Goal: Information Seeking & Learning: Check status

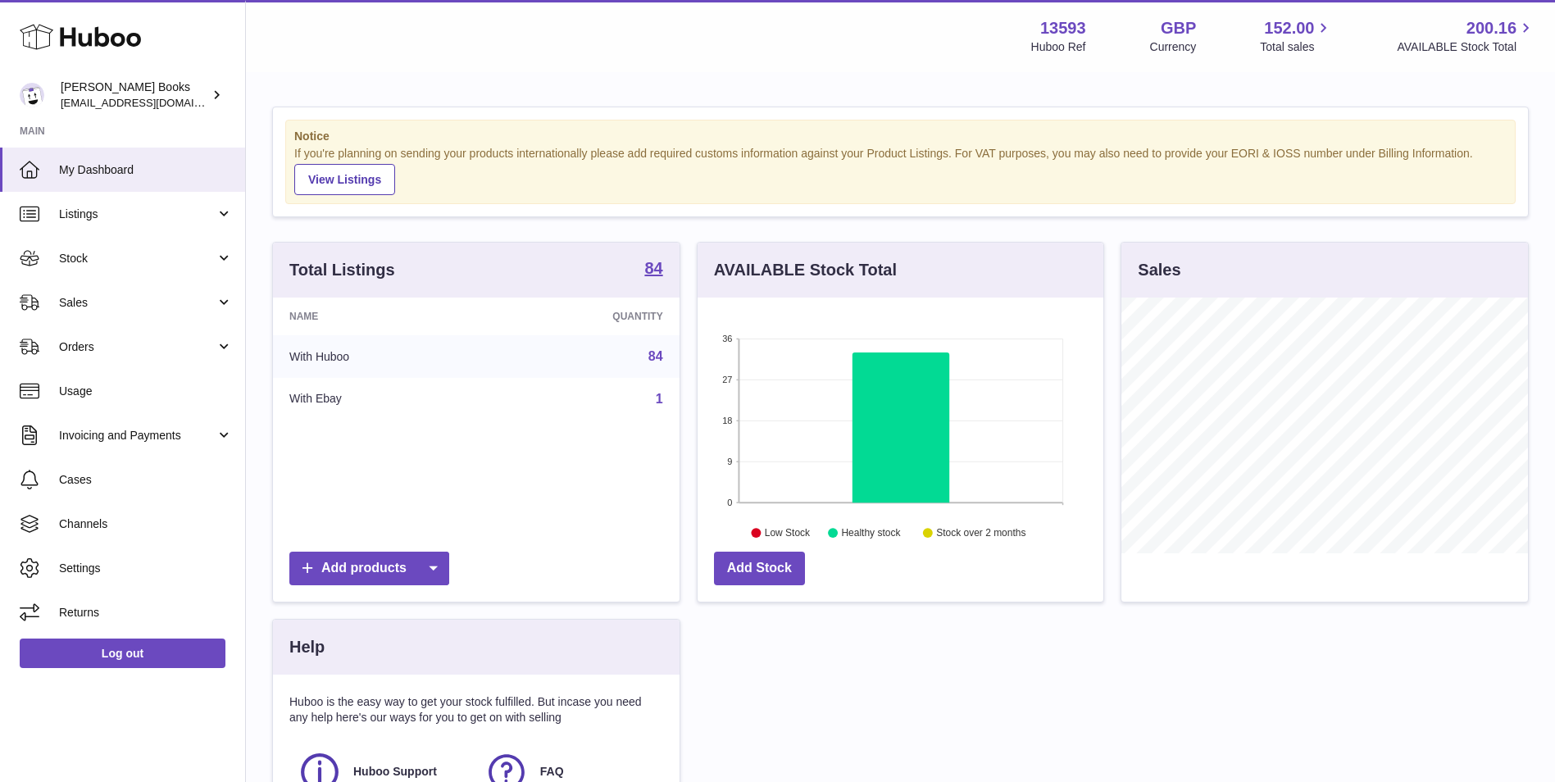
scroll to position [256, 406]
click at [144, 307] on span "Sales" at bounding box center [137, 303] width 157 height 16
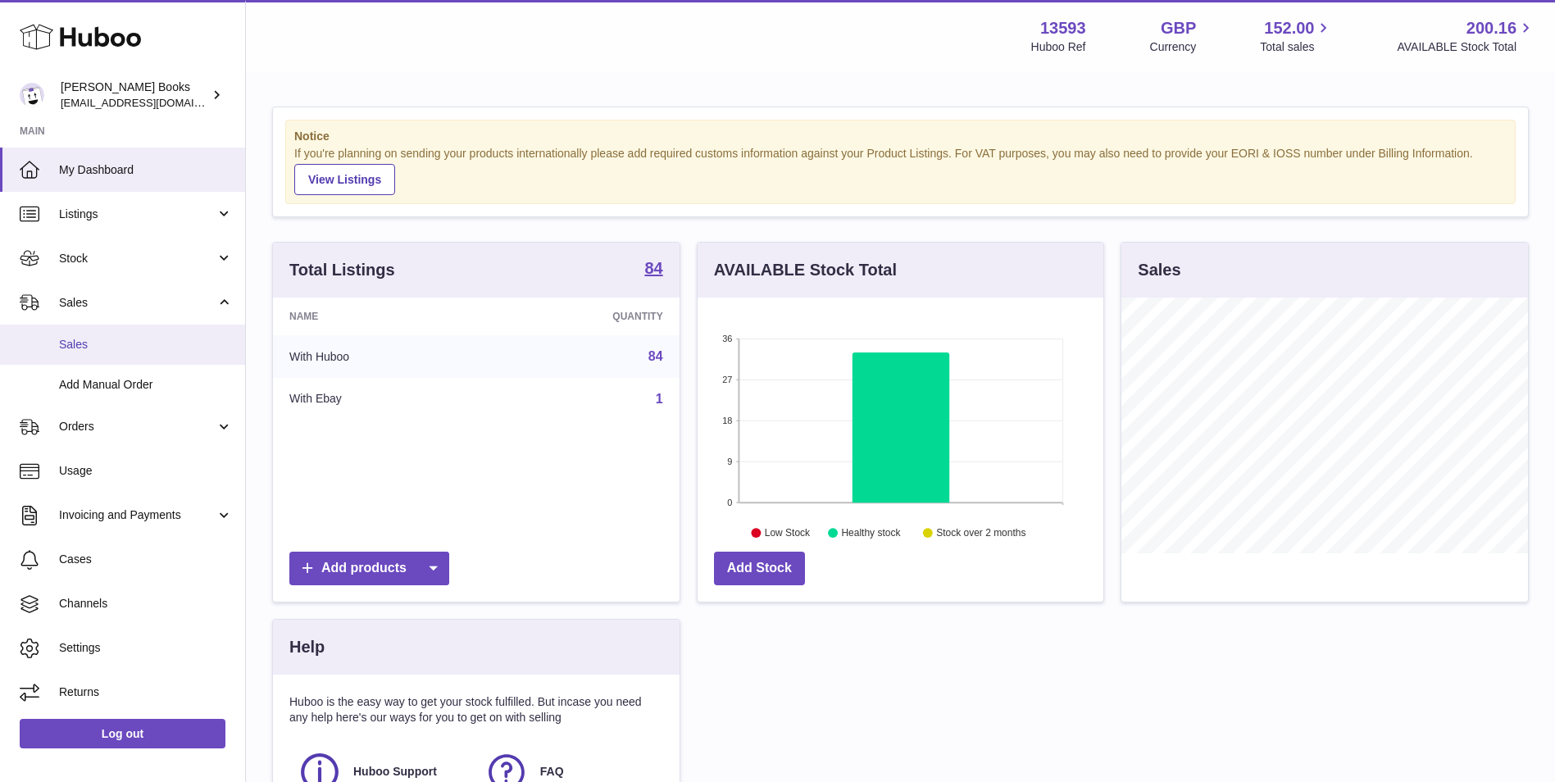
click at [98, 355] on link "Sales" at bounding box center [122, 345] width 245 height 40
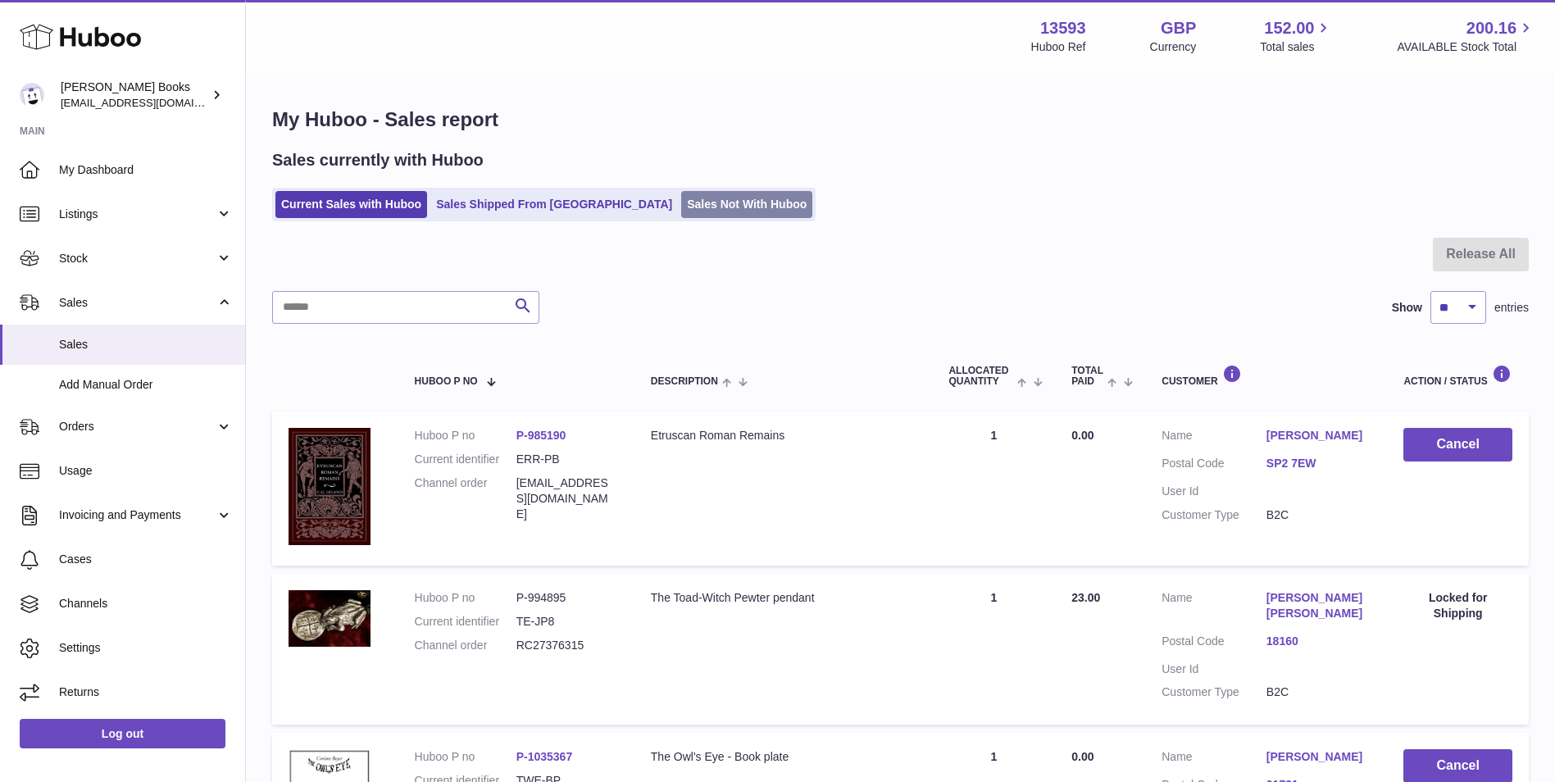
click at [681, 210] on link "Sales Not With Huboo" at bounding box center [746, 204] width 131 height 27
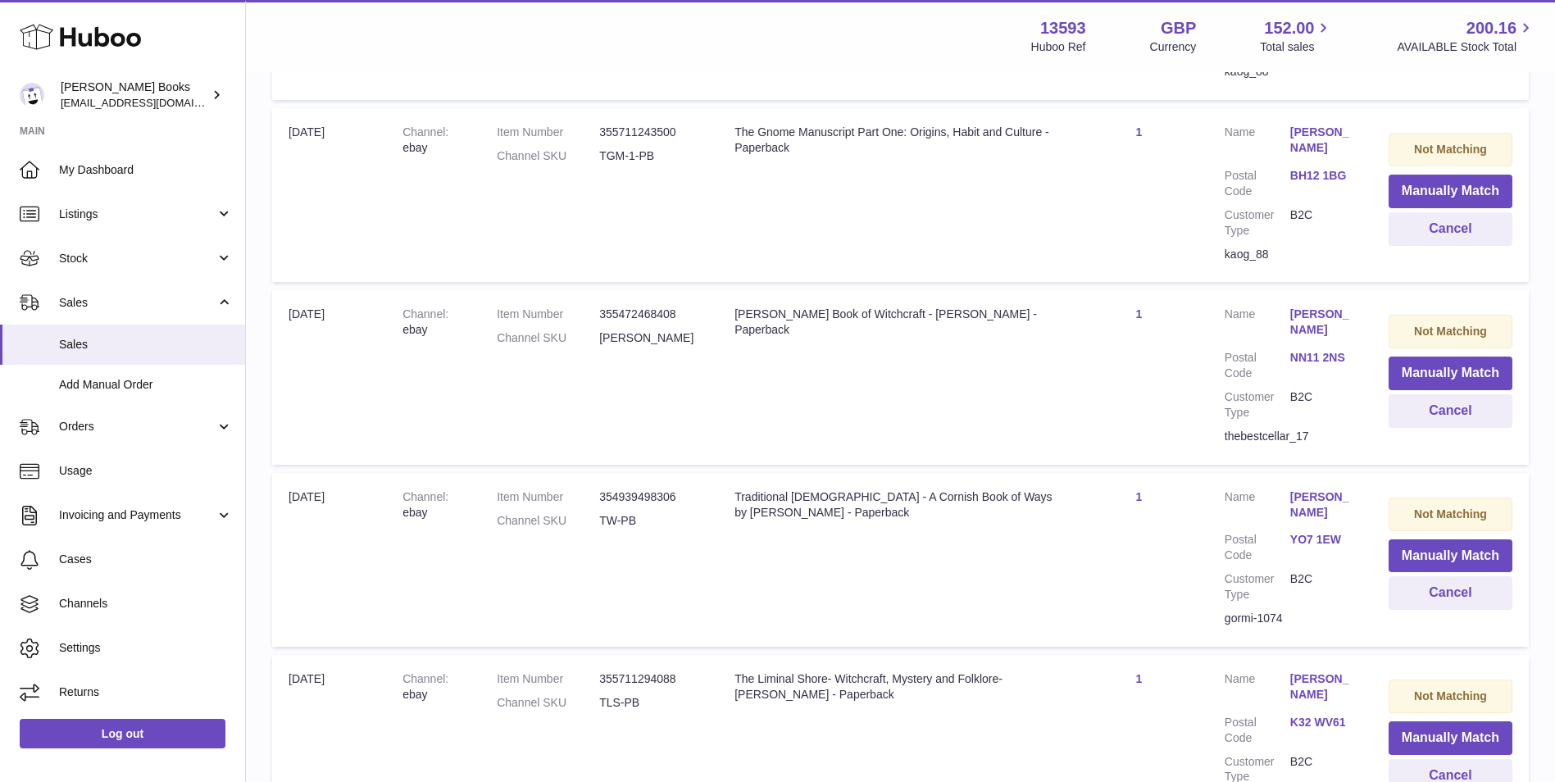
scroll to position [1601, 0]
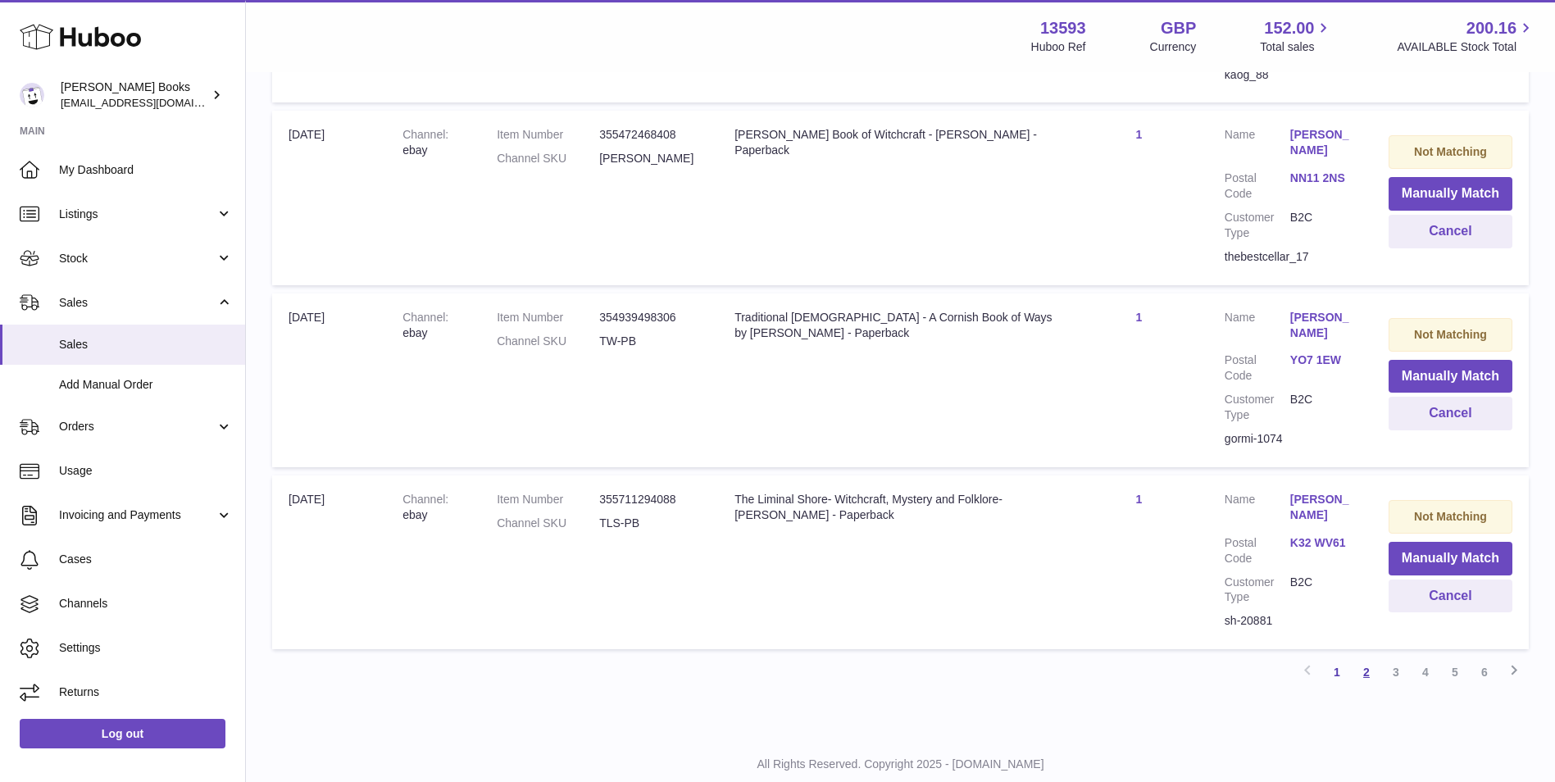
click at [1359, 657] on link "2" at bounding box center [1366, 672] width 30 height 30
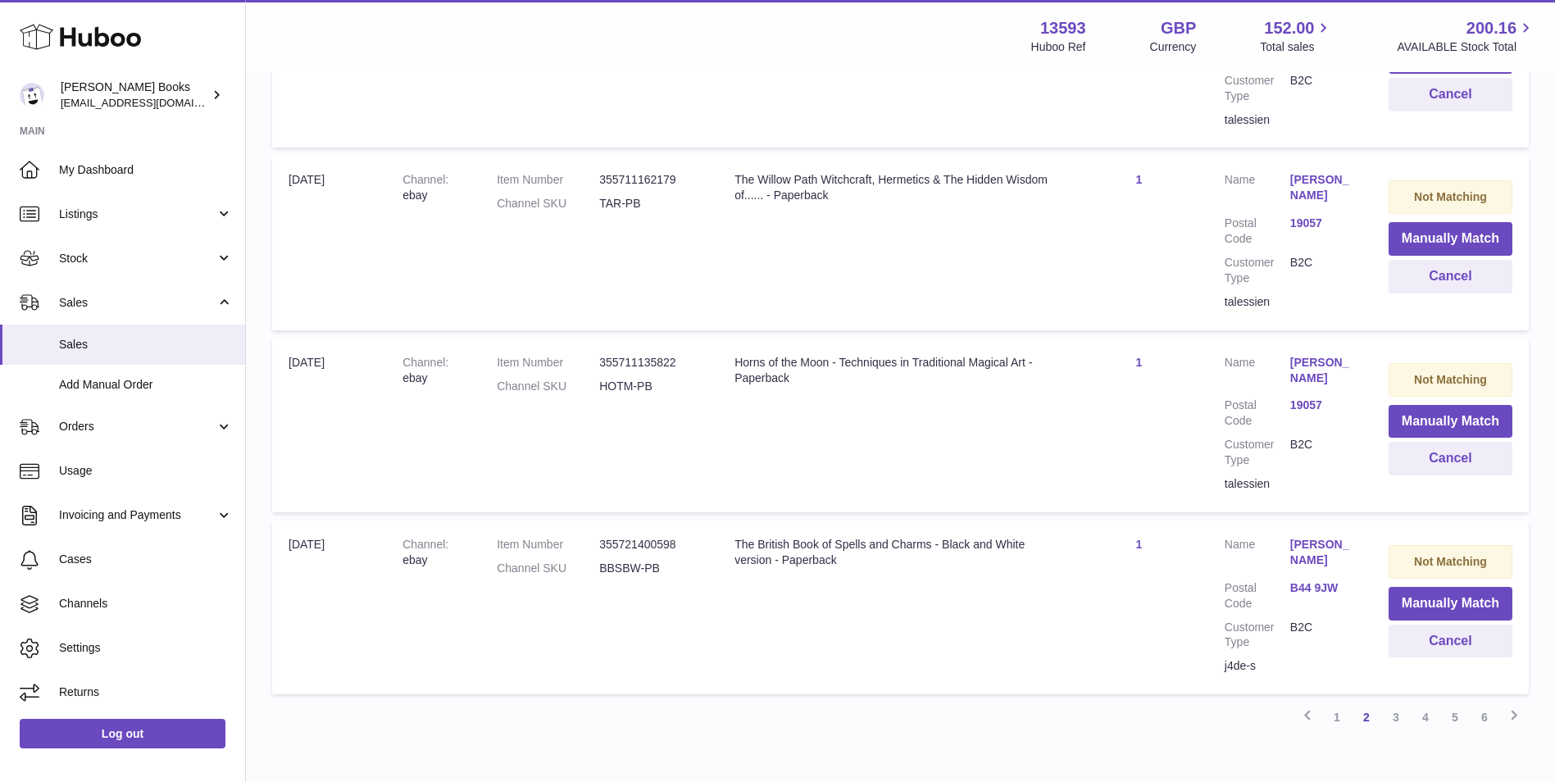
scroll to position [1632, 0]
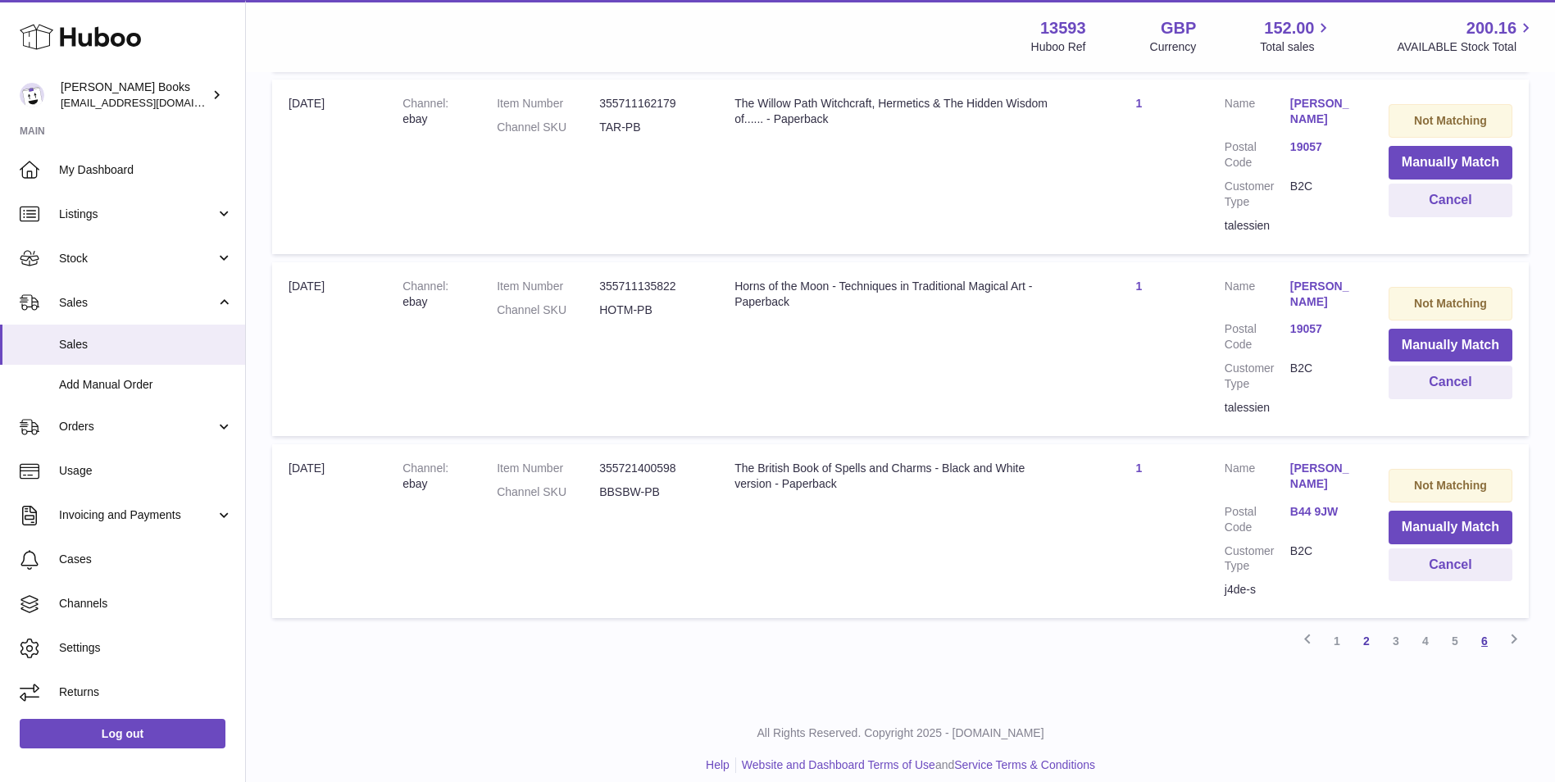
click at [1479, 626] on link "6" at bounding box center [1484, 641] width 30 height 30
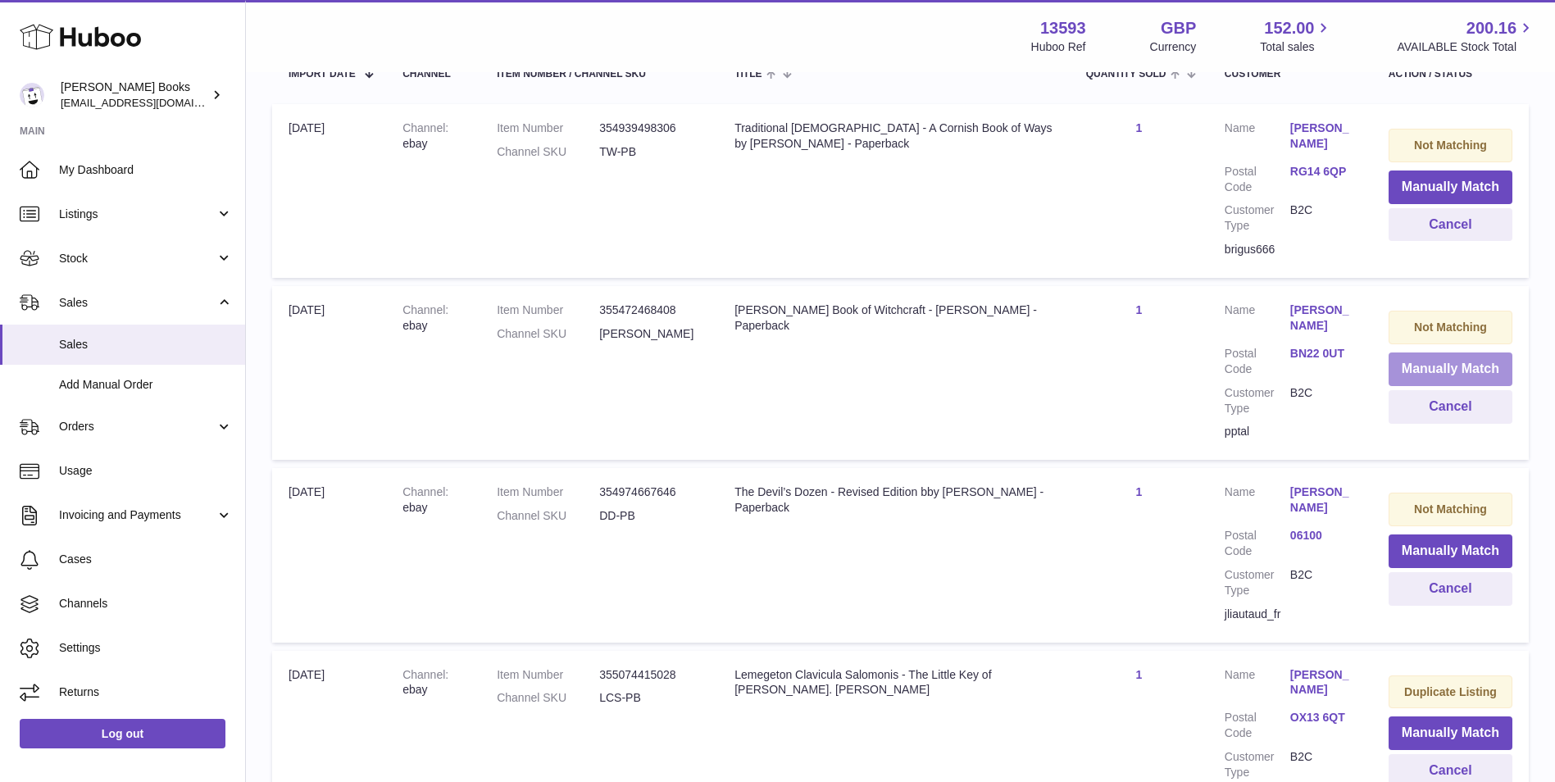
scroll to position [74, 0]
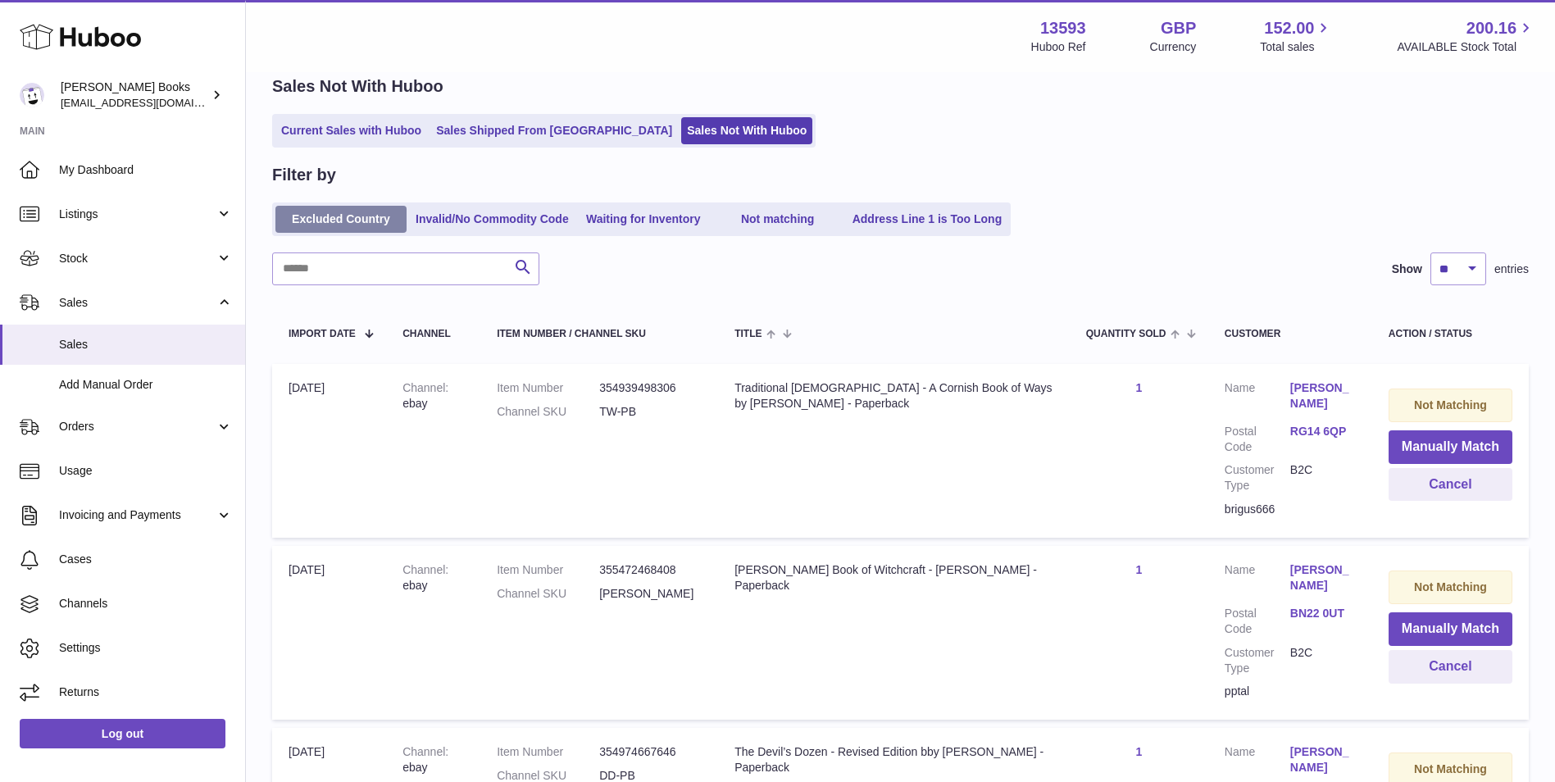
click at [349, 224] on link "Excluded Country" at bounding box center [340, 219] width 131 height 27
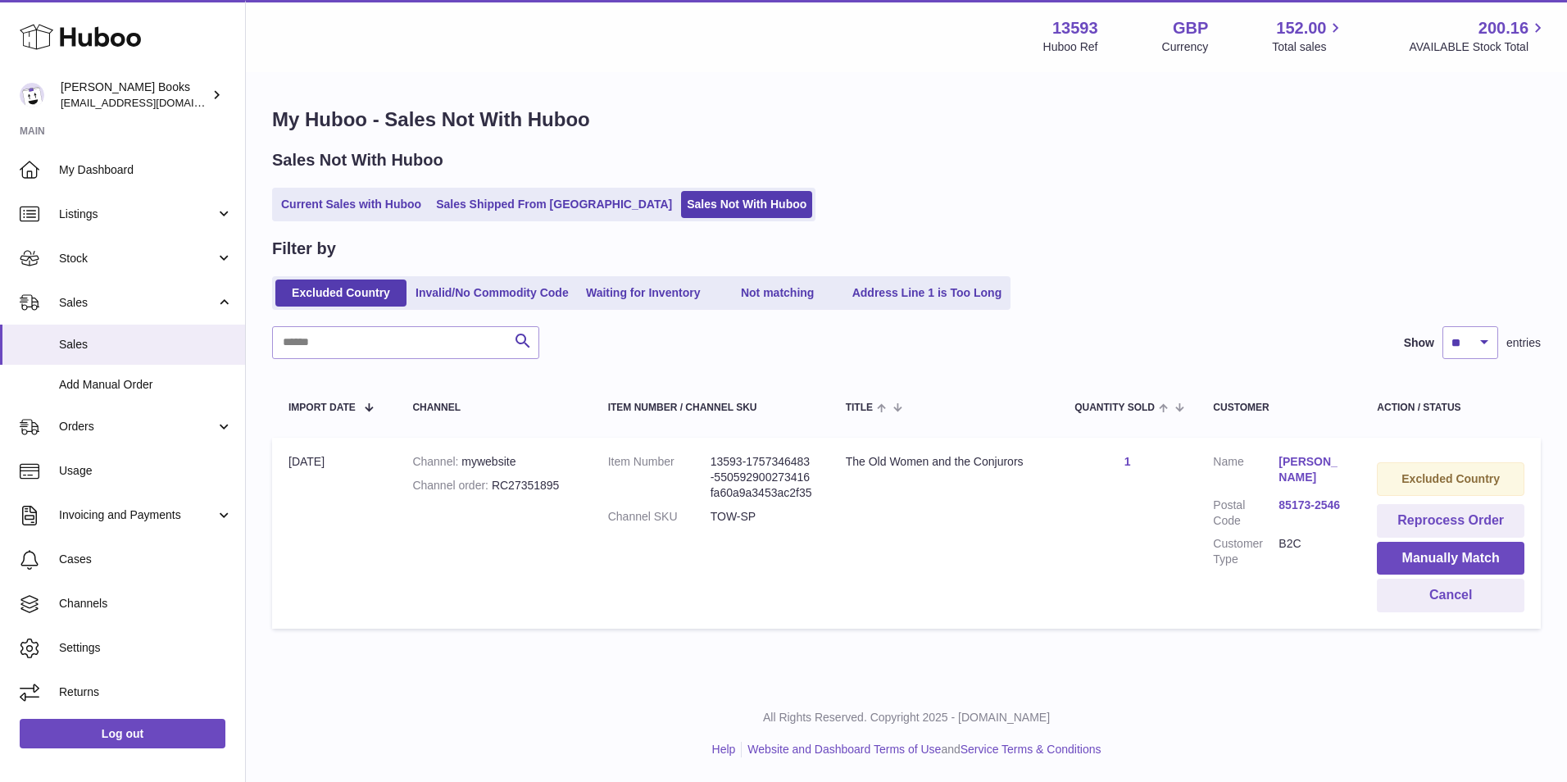
click at [1290, 497] on link "85173-2546" at bounding box center [1311, 505] width 66 height 16
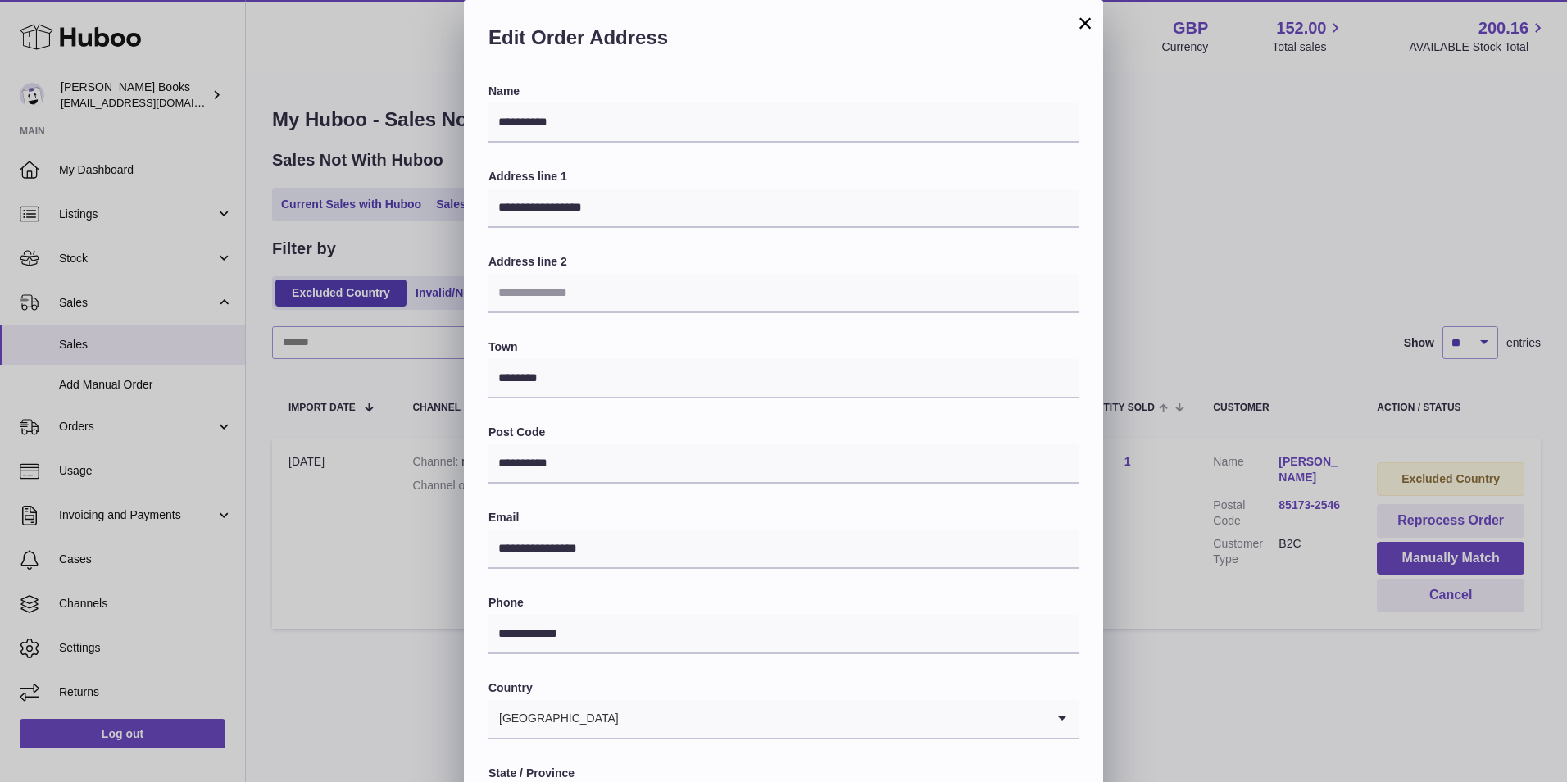
click at [1088, 13] on button "×" at bounding box center [1085, 23] width 20 height 20
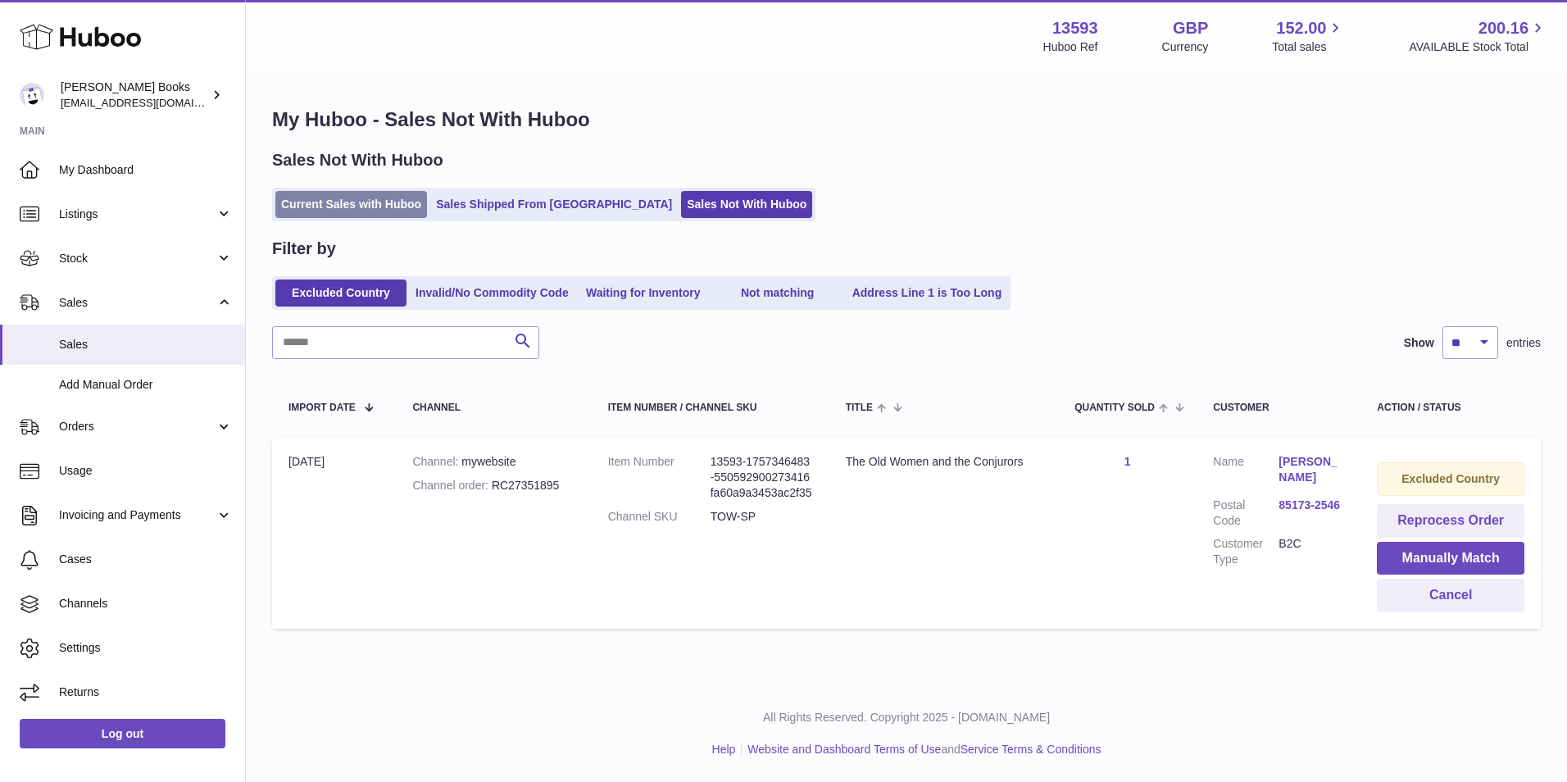
click at [360, 200] on link "Current Sales with Huboo" at bounding box center [351, 204] width 152 height 27
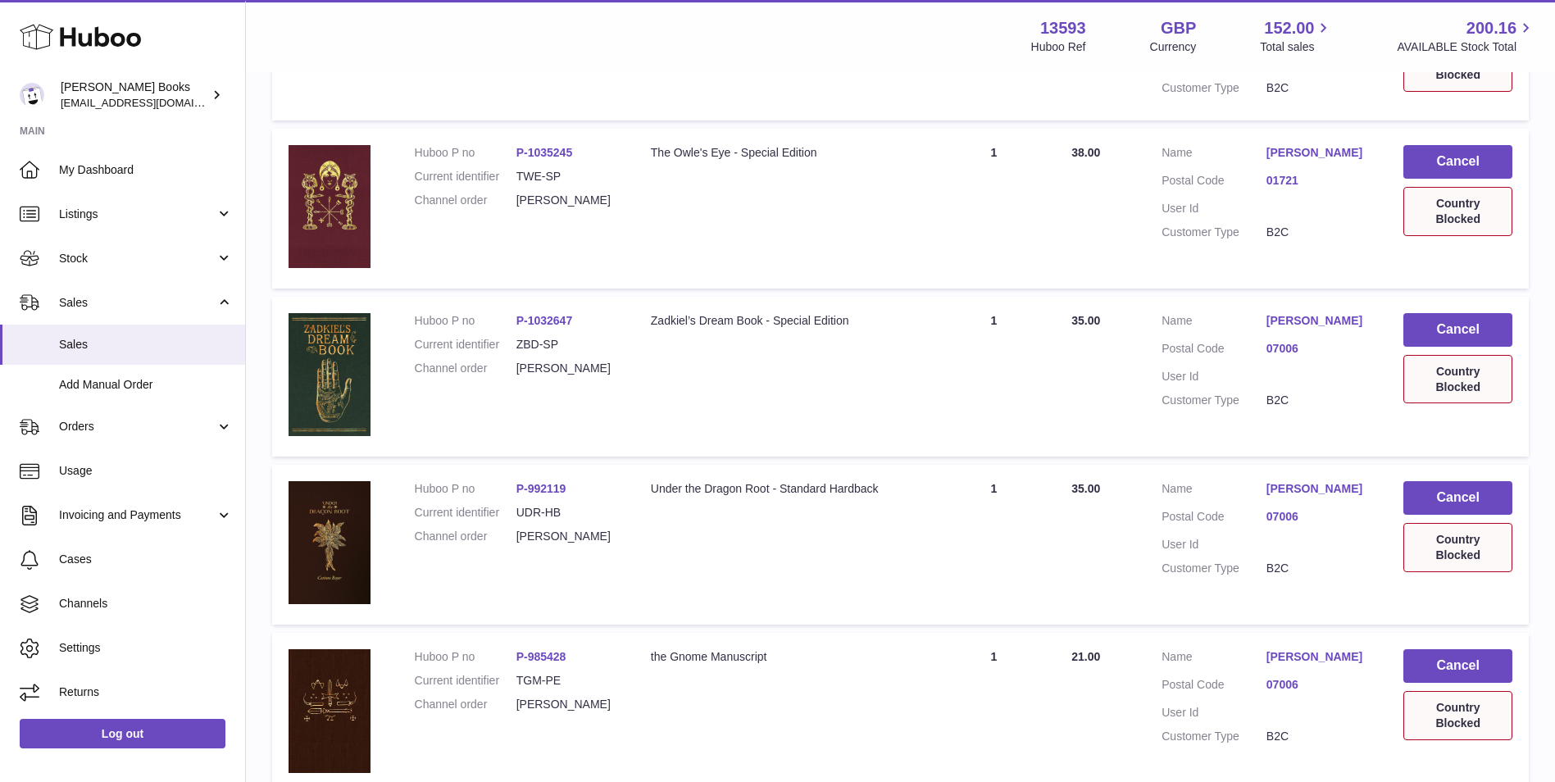
scroll to position [651, 0]
